Goal: Transaction & Acquisition: Purchase product/service

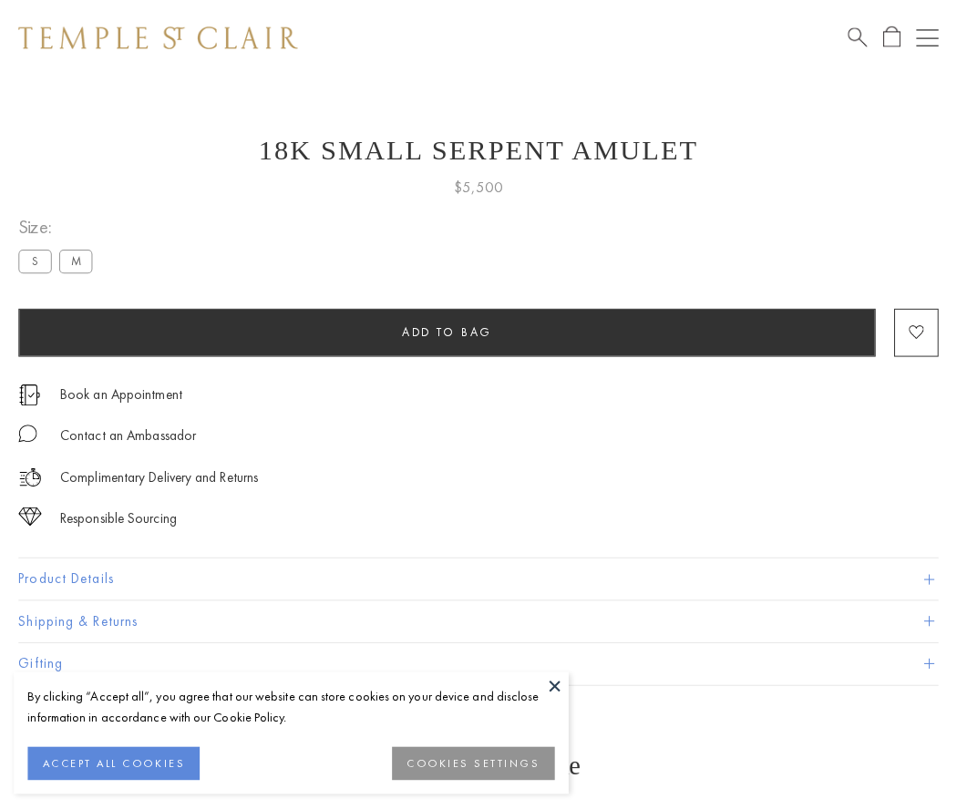
scroll to position [73, 0]
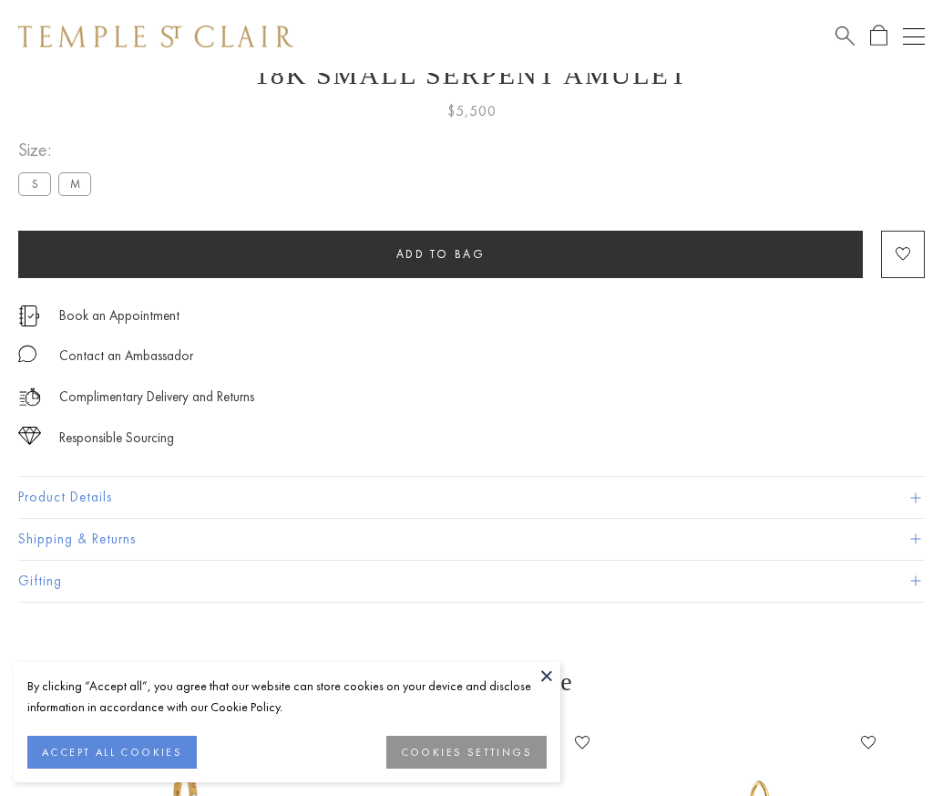
click at [440, 253] on span "Add to bag" at bounding box center [440, 253] width 89 height 15
